Goal: Navigation & Orientation: Find specific page/section

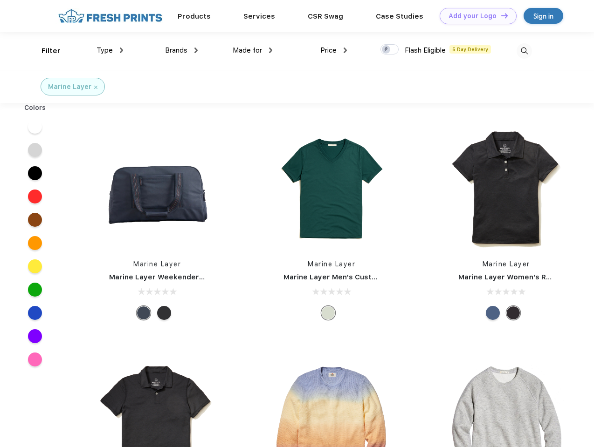
click at [474, 16] on link "Add your Logo Design Tool" at bounding box center [478, 16] width 77 height 16
click at [0, 0] on div "Design Tool" at bounding box center [0, 0] width 0 height 0
click at [500, 15] on link "Add your Logo Design Tool" at bounding box center [478, 16] width 77 height 16
click at [45, 51] on div "Filter" at bounding box center [50, 51] width 19 height 11
click at [110, 50] on span "Type" at bounding box center [104, 50] width 16 height 8
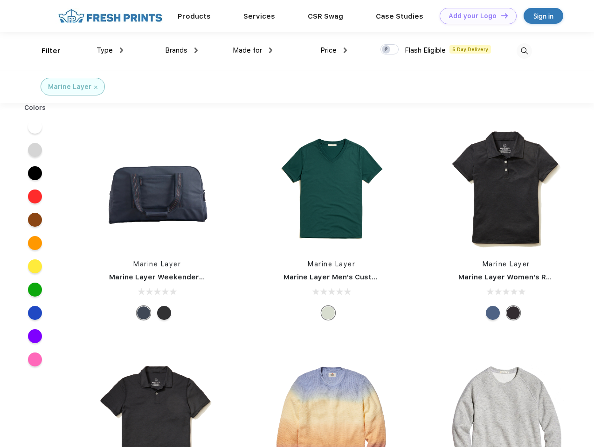
click at [181, 50] on span "Brands" at bounding box center [176, 50] width 22 height 8
click at [253, 50] on span "Made for" at bounding box center [247, 50] width 29 height 8
click at [334, 50] on span "Price" at bounding box center [328, 50] width 16 height 8
click at [390, 50] on div at bounding box center [389, 49] width 18 height 10
click at [386, 50] on input "checkbox" at bounding box center [383, 47] width 6 height 6
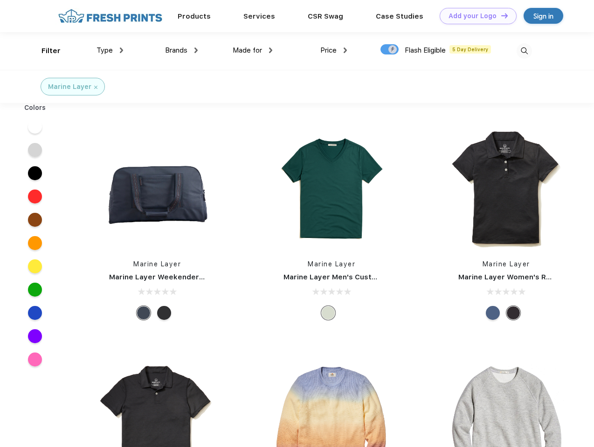
click at [524, 51] on img at bounding box center [523, 50] width 15 height 15
